Goal: Task Accomplishment & Management: Use online tool/utility

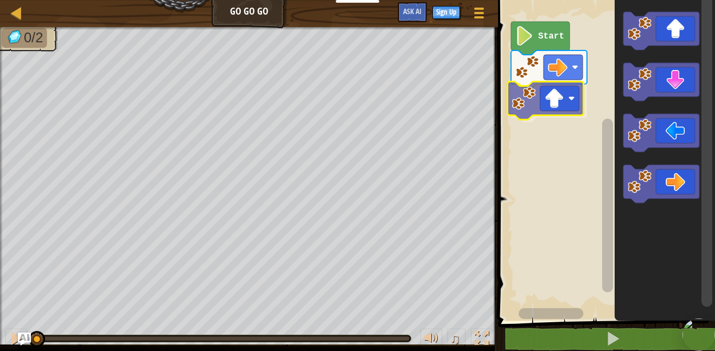
click at [539, 108] on div "Start" at bounding box center [605, 158] width 220 height 326
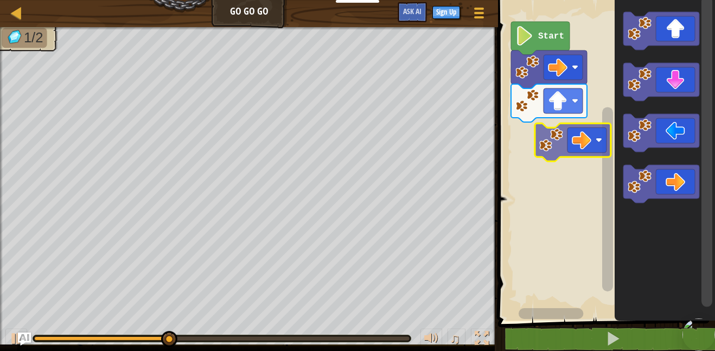
click at [581, 146] on div "Start" at bounding box center [605, 158] width 220 height 326
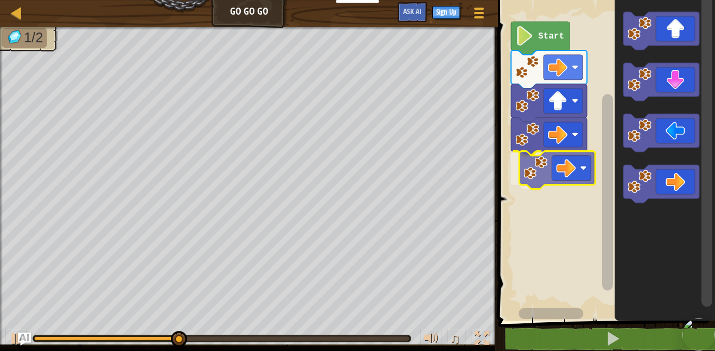
click at [511, 159] on div "Start" at bounding box center [605, 158] width 220 height 326
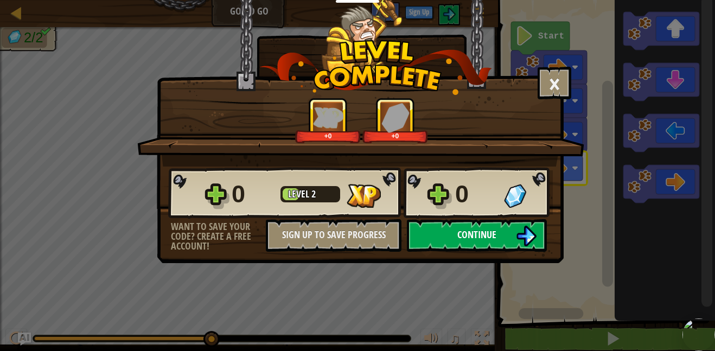
click at [468, 231] on span "Continue" at bounding box center [476, 235] width 39 height 14
